Goal: Transaction & Acquisition: Purchase product/service

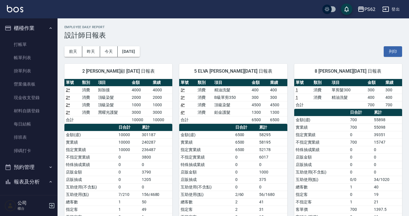
click at [212, 40] on div "[DATE] [DATE] [DATE] [DATE] 列印" at bounding box center [233, 51] width 338 height 24
drag, startPoint x: 69, startPoint y: 209, endPoint x: 72, endPoint y: 216, distance: 8.1
click at [69, 208] on td "指定客" at bounding box center [90, 209] width 53 height 7
click at [15, 140] on link "排班表" at bounding box center [28, 137] width 53 height 13
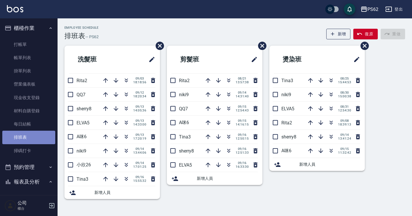
click at [40, 143] on link "排班表" at bounding box center [28, 137] width 53 height 13
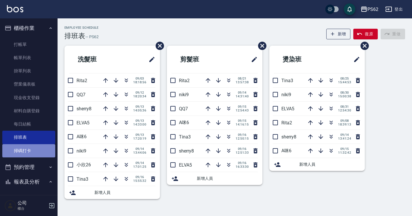
click at [37, 149] on link "掃碼打卡" at bounding box center [28, 150] width 53 height 13
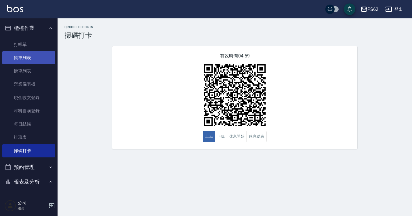
click at [39, 59] on link "帳單列表" at bounding box center [28, 57] width 53 height 13
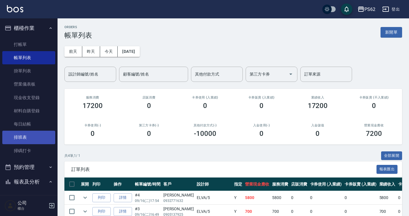
click at [24, 133] on link "排班表" at bounding box center [28, 137] width 53 height 13
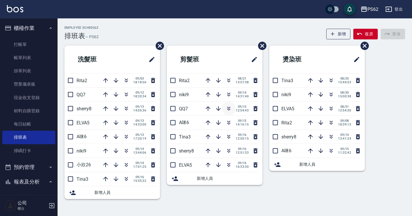
click at [231, 111] on icon "button" at bounding box center [228, 108] width 7 height 7
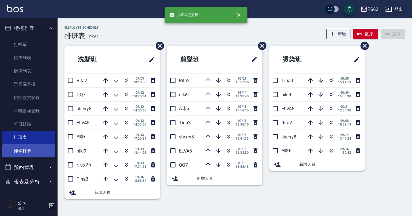
click at [33, 147] on link "掃碼打卡" at bounding box center [28, 150] width 53 height 13
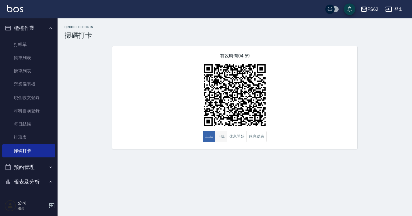
click at [220, 139] on button "下班" at bounding box center [221, 136] width 12 height 11
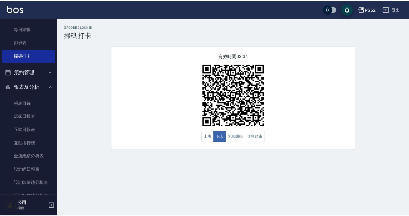
scroll to position [144, 0]
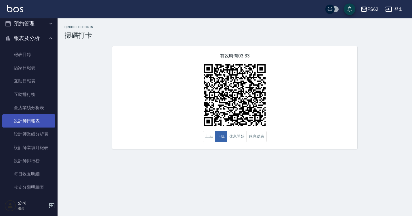
click at [45, 127] on link "設計師日報表" at bounding box center [28, 120] width 53 height 13
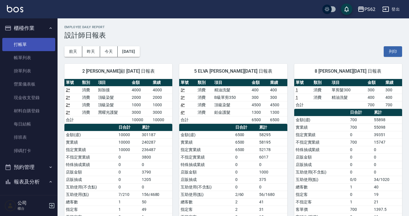
click at [21, 42] on link "打帳單" at bounding box center [28, 44] width 53 height 13
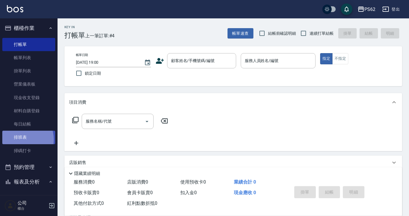
click at [21, 139] on link "排班表" at bounding box center [28, 137] width 53 height 13
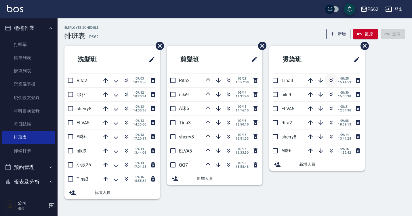
click at [328, 79] on icon "button" at bounding box center [331, 80] width 7 height 7
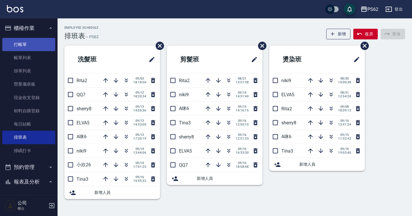
click at [30, 43] on link "打帳單" at bounding box center [28, 44] width 53 height 13
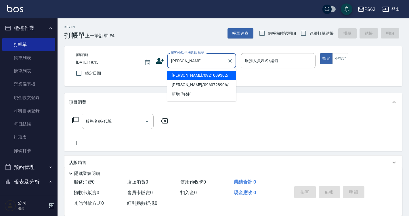
type input "[PERSON_NAME]/0921009302/"
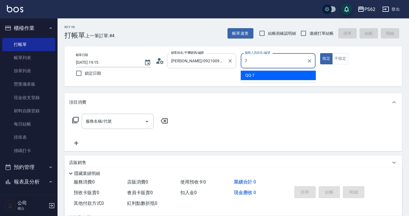
type input "QQ-7"
type button "true"
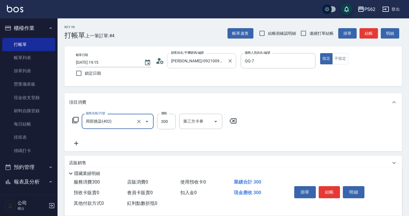
type input "局部挑染(402)"
type input "800"
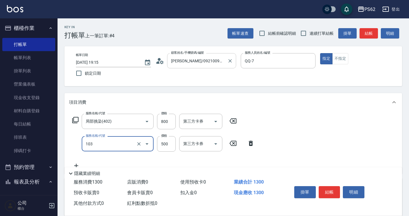
type input "B級洗剪500(103)"
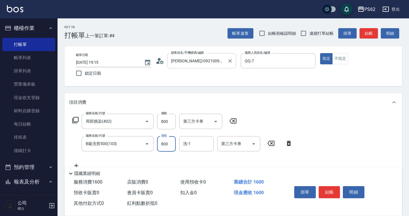
type input "800"
type input "2"
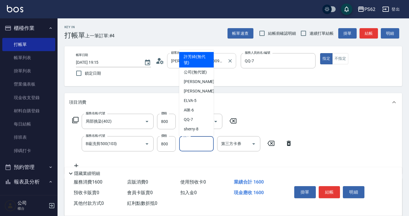
type input "[PERSON_NAME](無代號)"
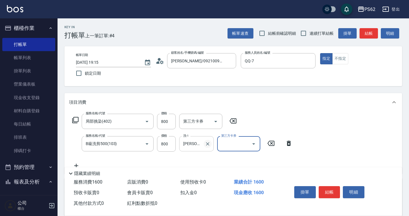
click at [208, 144] on icon "Clear" at bounding box center [207, 143] width 3 height 3
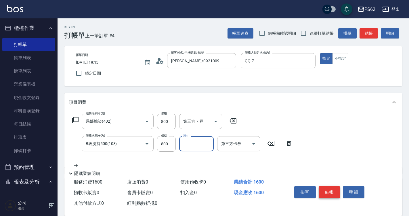
click at [325, 187] on button "結帳" at bounding box center [330, 192] width 22 height 12
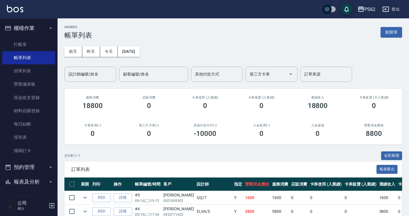
scroll to position [71, 0]
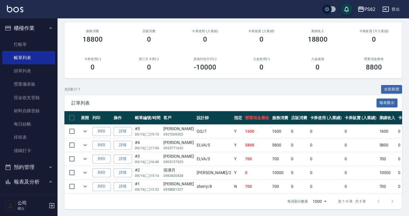
click at [98, 216] on div "ORDERS 帳單列表 新開單 [DATE] [DATE] [DATE] [DATE] 設計師編號/姓名 設計師編號/姓名 顧客編號/姓名 顧客編號/姓名 其…" at bounding box center [233, 84] width 351 height 264
click at [25, 137] on link "排班表" at bounding box center [28, 137] width 53 height 13
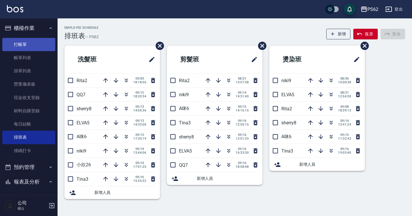
click at [39, 46] on link "打帳單" at bounding box center [28, 44] width 53 height 13
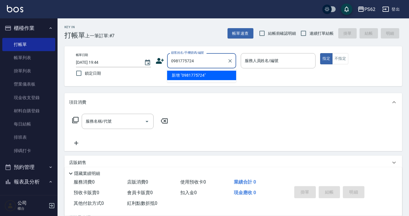
drag, startPoint x: 213, startPoint y: 64, endPoint x: 131, endPoint y: 58, distance: 82.4
click at [131, 59] on div "帳單日期 [DATE] 19:44 鎖定日期 顧客姓名/手機號碼/編號 0981775724 顧客姓名/手機號碼/編號 服務人員姓名/編號 服務人員姓名/編號…" at bounding box center [233, 66] width 324 height 26
drag, startPoint x: 219, startPoint y: 59, endPoint x: 106, endPoint y: 81, distance: 115.5
click at [106, 81] on div "帳單日期 [DATE] 19:44 鎖定日期 顧客姓名/手機號碼/編號 0981775724 顧客姓名/手機號碼/編號 服務人員姓名/編號 服務人員姓名/編號…" at bounding box center [233, 66] width 338 height 40
type input "0981775724"
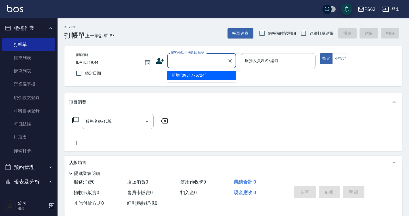
click at [157, 62] on icon at bounding box center [160, 61] width 8 height 6
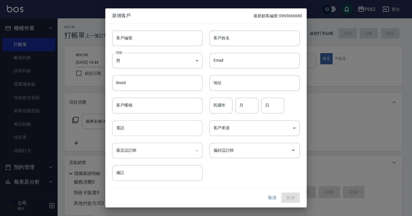
click at [157, 130] on input "電話" at bounding box center [157, 129] width 90 height 16
paste input "0981775724"
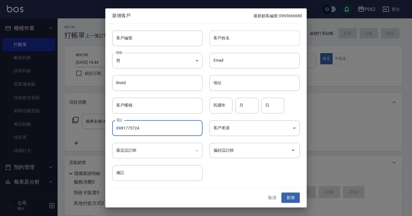
type input "0981775724"
click at [236, 40] on input "客戶姓名" at bounding box center [254, 38] width 90 height 16
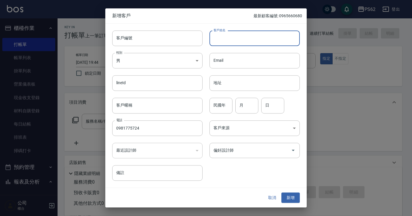
paste input "0981775724"
type input "0981775724"
click at [284, 199] on button "新增" at bounding box center [290, 198] width 18 height 11
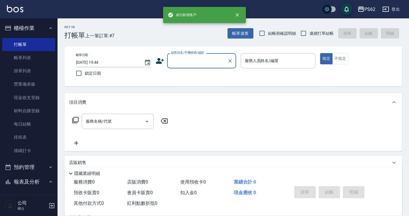
click at [218, 62] on input "顧客姓名/手機號碼/編號" at bounding box center [197, 61] width 55 height 10
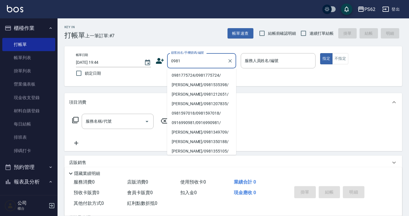
click at [190, 74] on li "0981775724/0981775724/" at bounding box center [201, 75] width 69 height 9
type input "0981775724/0981775724/"
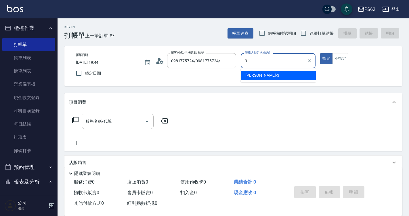
type input "[PERSON_NAME]-3"
type button "true"
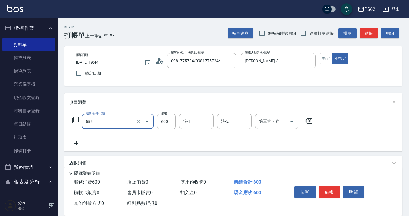
type input "去角質(555)"
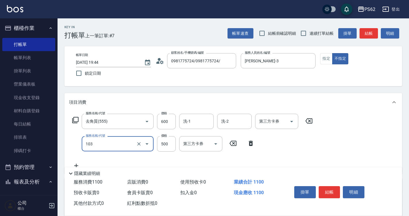
type input "B級洗剪500(103)"
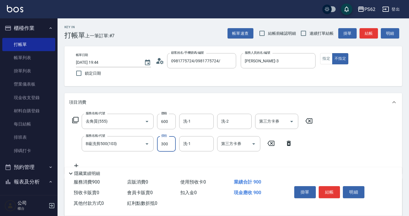
type input "300"
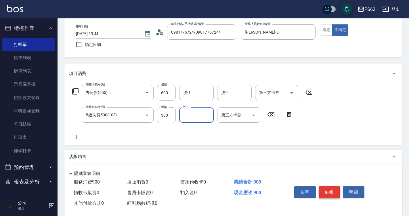
click at [326, 195] on button "結帳" at bounding box center [330, 192] width 22 height 12
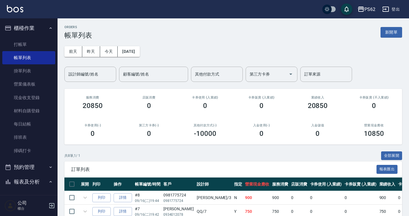
click at [45, 48] on link "打帳單" at bounding box center [28, 44] width 53 height 13
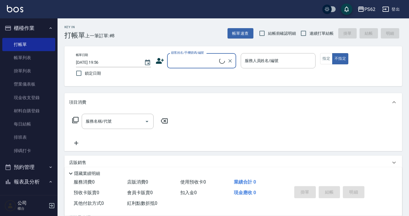
click at [318, 33] on span "連續打單結帳" at bounding box center [321, 33] width 24 height 6
click at [309, 33] on input "連續打單結帳" at bounding box center [303, 33] width 12 height 12
checkbox input "true"
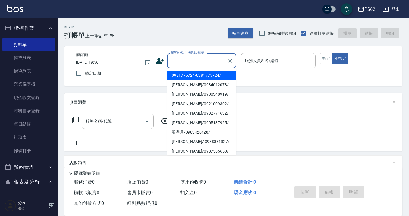
click at [178, 60] on input "顧客姓名/手機號碼/編號" at bounding box center [197, 61] width 55 height 10
type input "0"
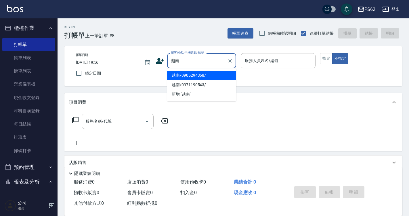
click at [190, 72] on li "越南/0905294368/" at bounding box center [201, 75] width 69 height 9
type input "越南/0905294368/"
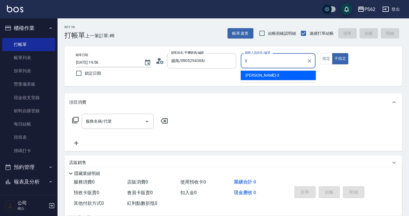
type input "[PERSON_NAME]-3"
type button "false"
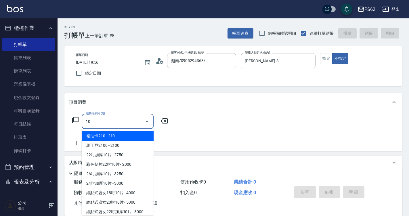
type input "1"
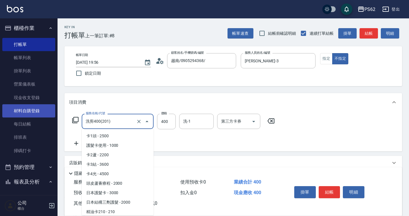
click at [32, 110] on div "PS62 登出 櫃檯作業 打帳單 帳單列表 掛單列表 營業儀表板 現金收支登錄 材料自購登錄 每日結帳 排班表 掃碼打卡 預約管理 預約管理 單日預約紀錄 單…" at bounding box center [204, 140] width 409 height 280
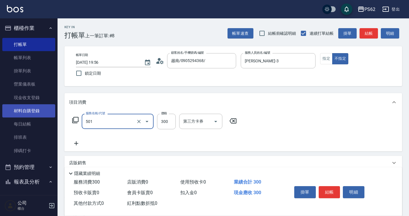
type input "自備護髮(501)"
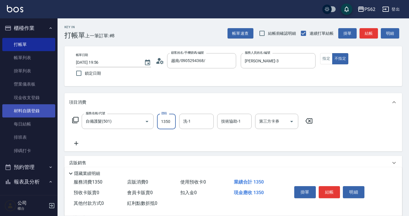
type input "1350"
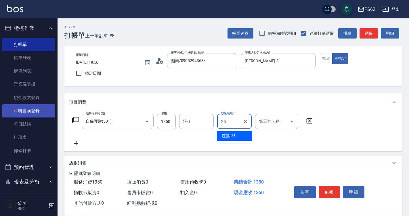
type input "浣熊-25"
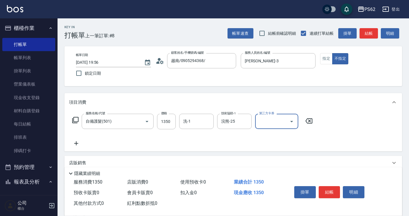
click at [333, 188] on button "結帳" at bounding box center [330, 192] width 22 height 12
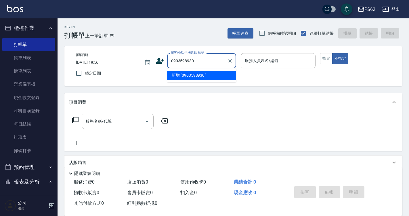
drag, startPoint x: 201, startPoint y: 58, endPoint x: 94, endPoint y: 65, distance: 107.0
click at [94, 66] on div "帳單日期 [DATE] 19:56 鎖定日期 顧客姓名/手機號碼/編號 0903598930 顧客姓名/手機號碼/編號 服務人員姓名/編號 服務人員姓名/編號…" at bounding box center [233, 66] width 324 height 26
type input "0903598930"
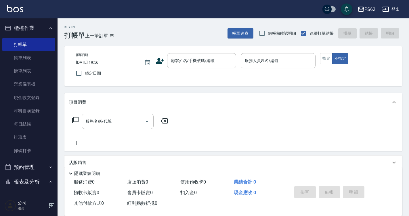
click at [159, 62] on icon at bounding box center [160, 61] width 8 height 6
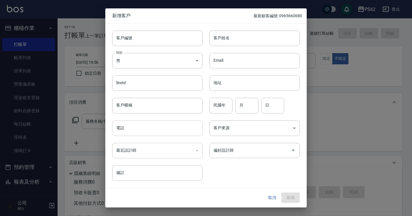
click at [142, 127] on input "電話" at bounding box center [157, 129] width 90 height 16
paste input "0903598930"
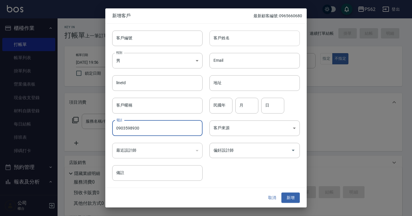
type input "0903598930"
click at [279, 43] on input "客戶姓名" at bounding box center [254, 38] width 90 height 16
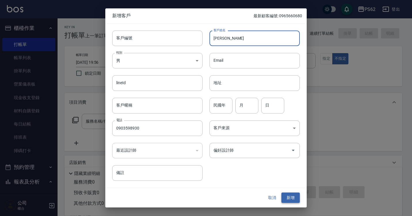
type input "[PERSON_NAME]"
drag, startPoint x: 296, startPoint y: 196, endPoint x: 275, endPoint y: 170, distance: 33.1
click at [296, 196] on button "新增" at bounding box center [290, 198] width 18 height 11
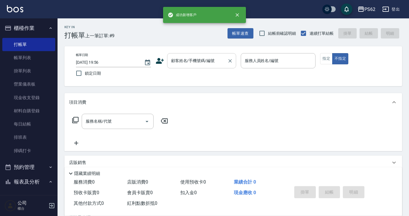
click at [185, 66] on input "顧客姓名/手機號碼/編號" at bounding box center [197, 61] width 55 height 10
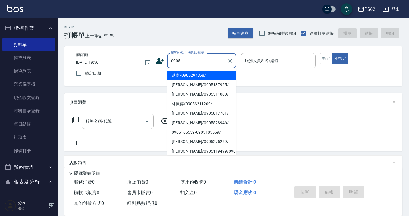
click at [196, 75] on li "越南/0905294368/" at bounding box center [201, 75] width 69 height 9
click at [196, 75] on div "帳單日期 [DATE] 19:56 鎖定日期 顧客姓名/手機號碼/編號 0905 顧客姓名/手機號碼/編號 服務人員姓名/編號 服務人員姓名/編號 指定 不指定" at bounding box center [233, 66] width 324 height 26
drag, startPoint x: 221, startPoint y: 63, endPoint x: 137, endPoint y: 61, distance: 84.0
click at [137, 61] on div "帳單日期 [DATE] 19:56 鎖定日期 顧客姓名/手機號碼/編號 越南/0905294368/ 顧客姓名/手機號碼/編號 服務人員姓名/編號 服務人員姓…" at bounding box center [233, 66] width 324 height 26
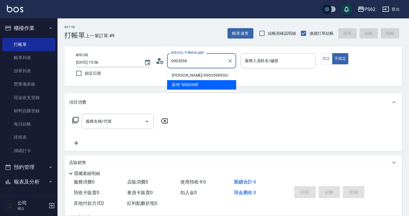
click at [190, 73] on li "[PERSON_NAME]/0903598930/" at bounding box center [201, 75] width 69 height 9
type input "[PERSON_NAME]/0903598930/"
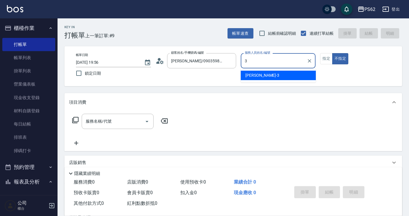
type input "[PERSON_NAME]-3"
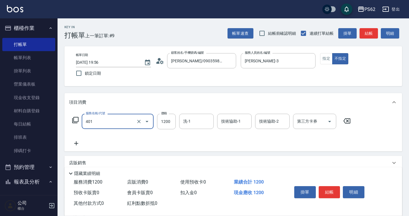
type input "一般染髮(401)"
type input "1500"
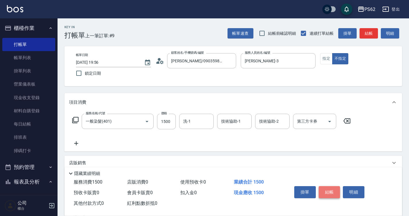
click at [326, 187] on button "結帳" at bounding box center [330, 192] width 22 height 12
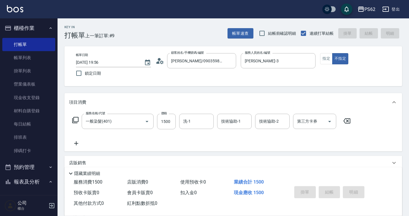
type input "[DATE] 19:57"
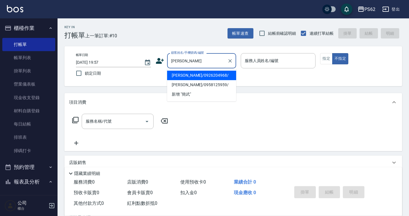
type input "[PERSON_NAME]/0926204968/"
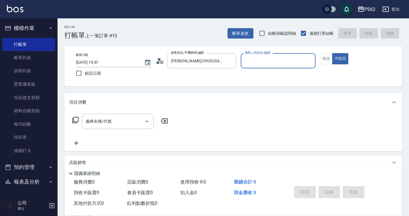
click at [332, 53] on button "不指定" at bounding box center [340, 58] width 16 height 11
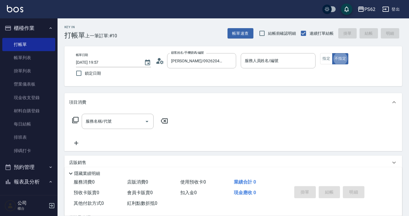
drag, startPoint x: 411, startPoint y: 202, endPoint x: 177, endPoint y: 100, distance: 254.6
click at [177, 100] on div "項目消費" at bounding box center [230, 103] width 322 height 6
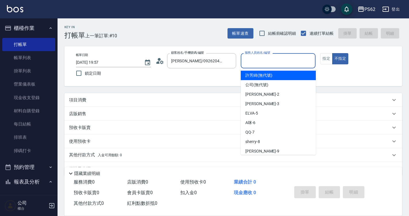
click at [252, 59] on input "服務人員姓名/編號" at bounding box center [278, 61] width 70 height 10
type input "[PERSON_NAME]-2"
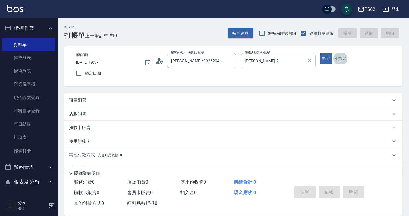
click at [332, 53] on button "不指定" at bounding box center [340, 58] width 16 height 11
click at [92, 98] on div "項目消費" at bounding box center [230, 100] width 322 height 6
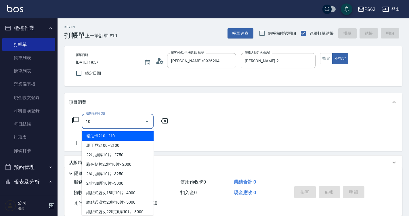
type input "1"
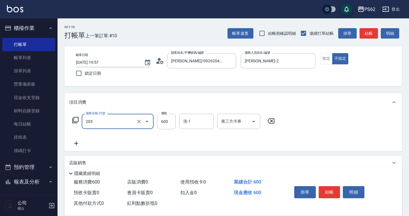
type input "A級洗剪400(205)"
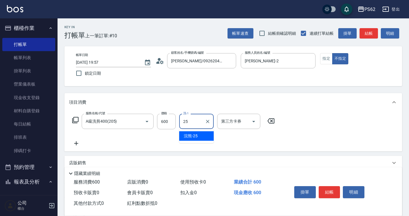
type input "浣熊-25"
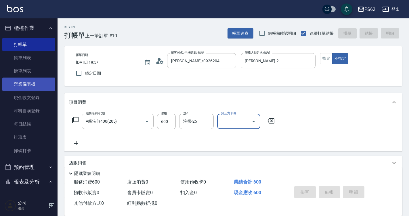
type input "[DATE] 20:03"
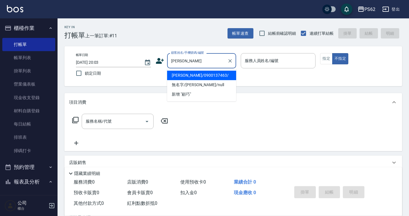
type input "[PERSON_NAME]/0900137463/"
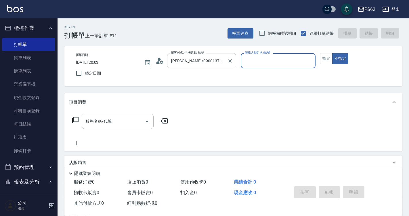
type input "[PERSON_NAME]-2"
click at [332, 53] on button "不指定" at bounding box center [340, 58] width 16 height 11
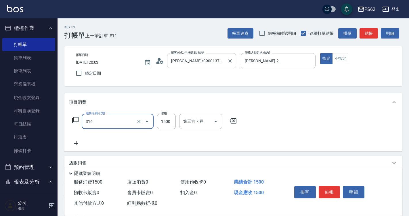
type input "頂級染髮(316)"
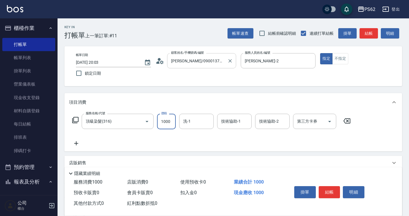
type input "1000"
type input "[PERSON_NAME]-26"
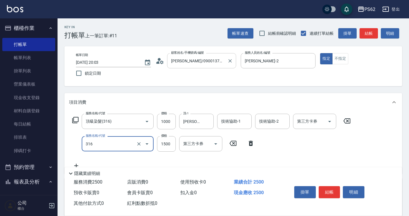
type input "頂級染髮(316)"
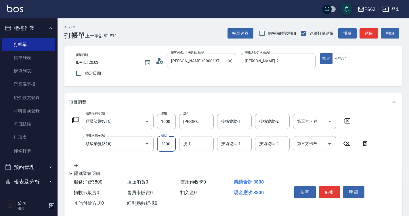
type input "2800"
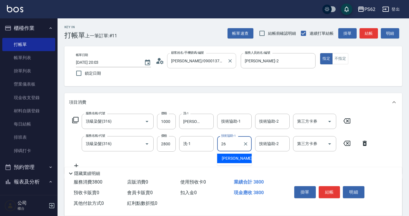
type input "[PERSON_NAME]-26"
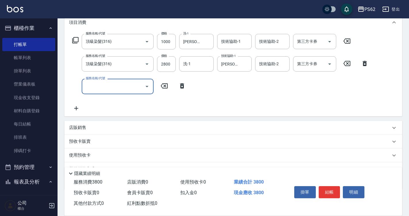
scroll to position [86, 0]
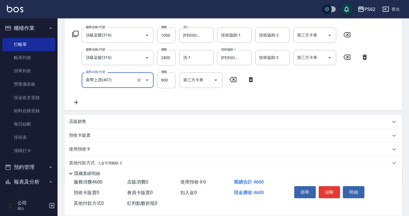
type input "肩帶上漂(407)"
type input "1000"
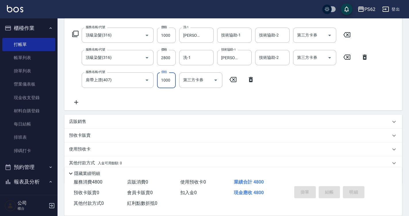
type input "[DATE] 20:04"
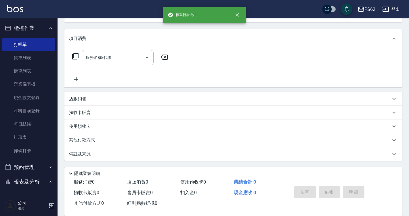
scroll to position [0, 0]
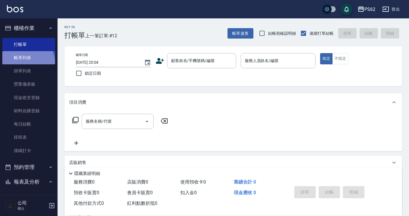
click at [25, 62] on link "帳單列表" at bounding box center [28, 57] width 53 height 13
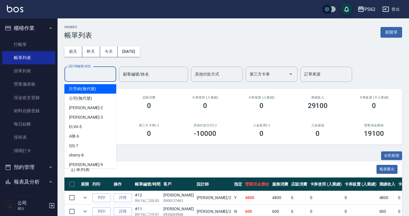
click at [85, 79] on input "設計師編號/姓名" at bounding box center [90, 74] width 47 height 10
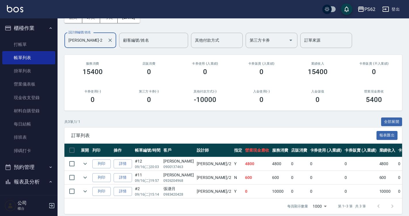
scroll to position [43, 0]
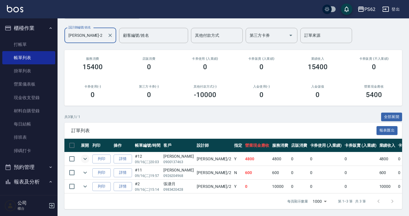
type input "[PERSON_NAME]-2"
click at [83, 156] on icon "expand row" at bounding box center [85, 159] width 7 height 7
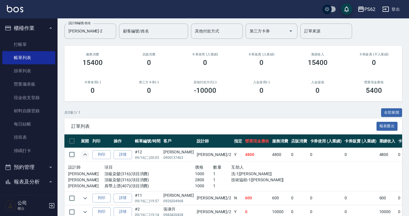
click at [84, 153] on icon "expand row" at bounding box center [85, 154] width 7 height 7
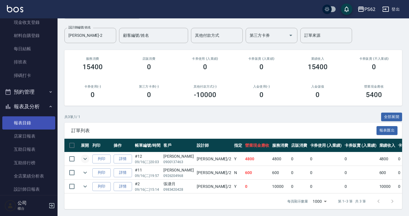
scroll to position [86, 0]
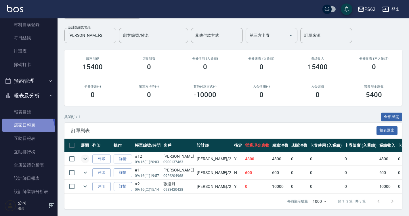
click at [22, 131] on link "店家日報表" at bounding box center [28, 125] width 53 height 13
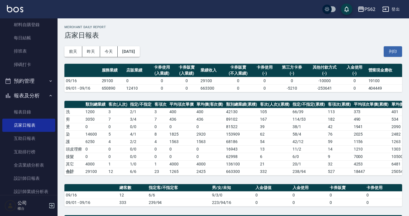
scroll to position [146, 0]
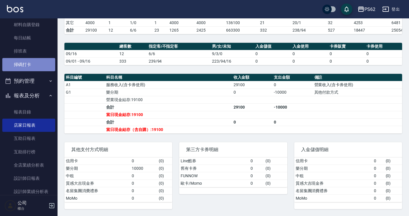
click at [33, 60] on link "掃碼打卡" at bounding box center [28, 64] width 53 height 13
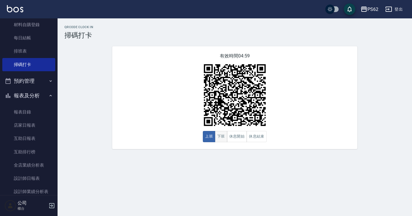
click at [218, 140] on button "下班" at bounding box center [221, 136] width 12 height 11
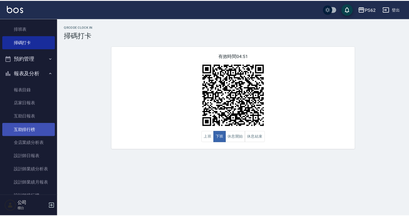
scroll to position [115, 0]
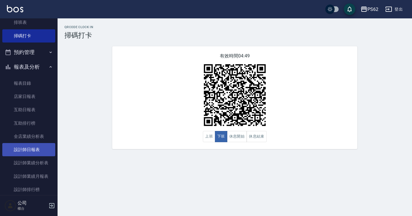
click at [44, 146] on link "設計師日報表" at bounding box center [28, 149] width 53 height 13
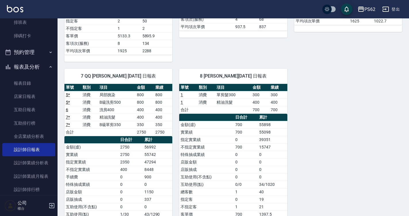
scroll to position [230, 0]
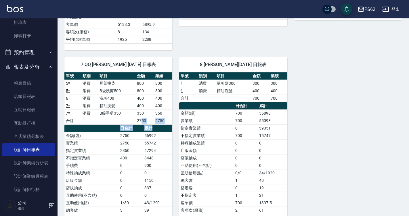
drag, startPoint x: 141, startPoint y: 121, endPoint x: 174, endPoint y: 129, distance: 33.3
click at [174, 129] on div "2 [PERSON_NAME]顧 [DATE] 日報表 單號 類別 項目 金額 業績 2 * 消費 卸加接 4000 4000 2 * 消費 頂級染髮 200…" at bounding box center [230, 43] width 345 height 432
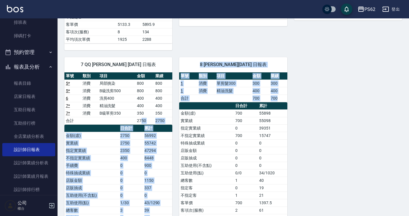
click at [174, 129] on div "8 sherry [PERSON_NAME][DATE] 日報表 單號 類別 項目 金額 業績 1 消費 單剪髮300 300 300 1 消費 精油洗髮 4…" at bounding box center [229, 154] width 115 height 209
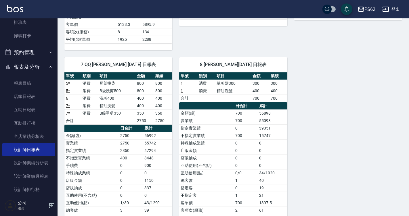
click at [174, 129] on div "8 sherry [PERSON_NAME][DATE] 日報表 單號 類別 項目 金額 業績 1 消費 單剪髮300 300 300 1 消費 精油洗髮 4…" at bounding box center [229, 154] width 115 height 209
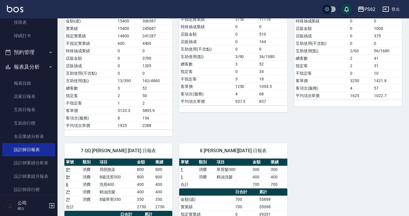
scroll to position [259, 0]
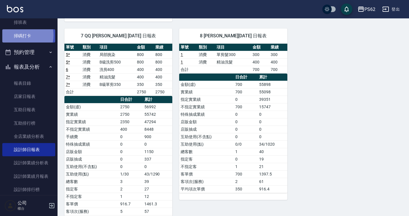
click at [18, 35] on link "掃碼打卡" at bounding box center [28, 35] width 53 height 13
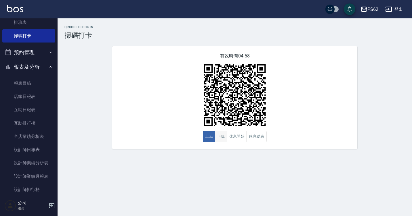
click at [220, 140] on button "下班" at bounding box center [221, 136] width 12 height 11
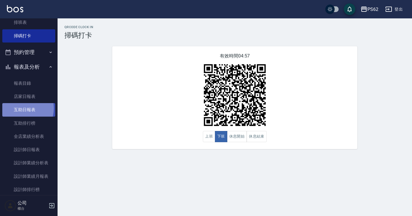
click at [18, 108] on link "互助日報表" at bounding box center [28, 109] width 53 height 13
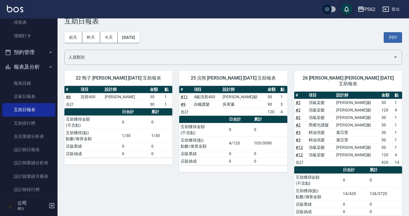
scroll to position [22, 0]
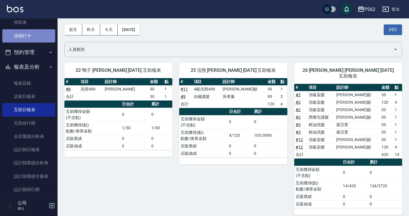
click at [46, 37] on link "掃碼打卡" at bounding box center [28, 35] width 53 height 13
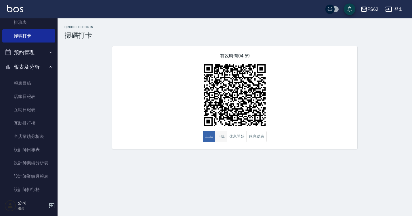
click at [223, 139] on button "下班" at bounding box center [221, 136] width 12 height 11
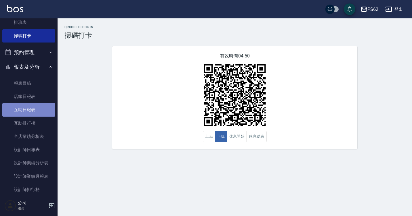
click at [30, 104] on link "互助日報表" at bounding box center [28, 109] width 53 height 13
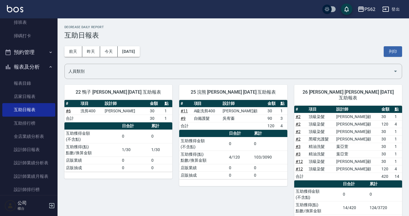
scroll to position [22, 0]
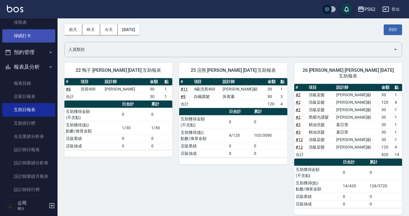
click at [34, 31] on link "掃碼打卡" at bounding box center [28, 35] width 53 height 13
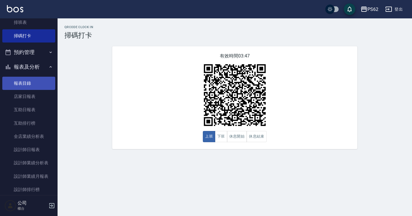
click at [41, 89] on link "報表目錄" at bounding box center [28, 83] width 53 height 13
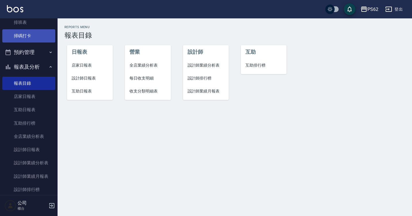
click at [44, 38] on link "掃碼打卡" at bounding box center [28, 35] width 53 height 13
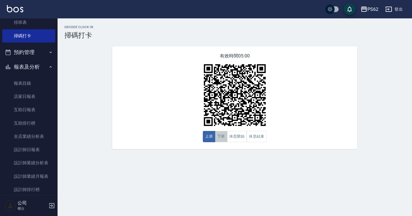
click at [223, 141] on button "下班" at bounding box center [221, 136] width 12 height 11
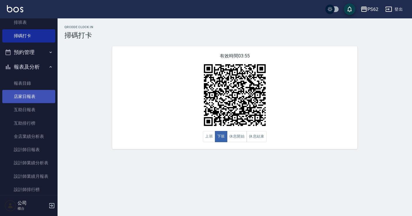
click at [41, 100] on link "店家日報表" at bounding box center [28, 96] width 53 height 13
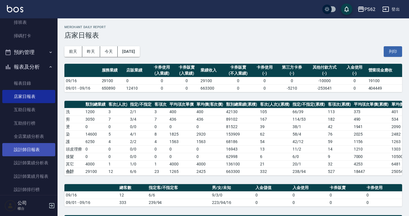
click at [27, 144] on link "設計師日報表" at bounding box center [28, 149] width 53 height 13
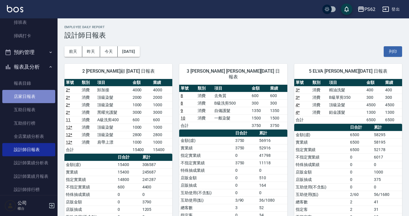
click at [34, 101] on link "店家日報表" at bounding box center [28, 96] width 53 height 13
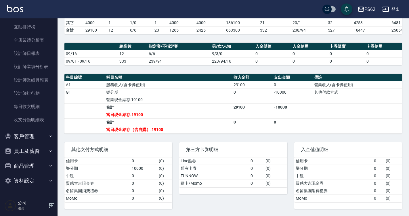
scroll to position [144, 0]
